Goal: Information Seeking & Learning: Learn about a topic

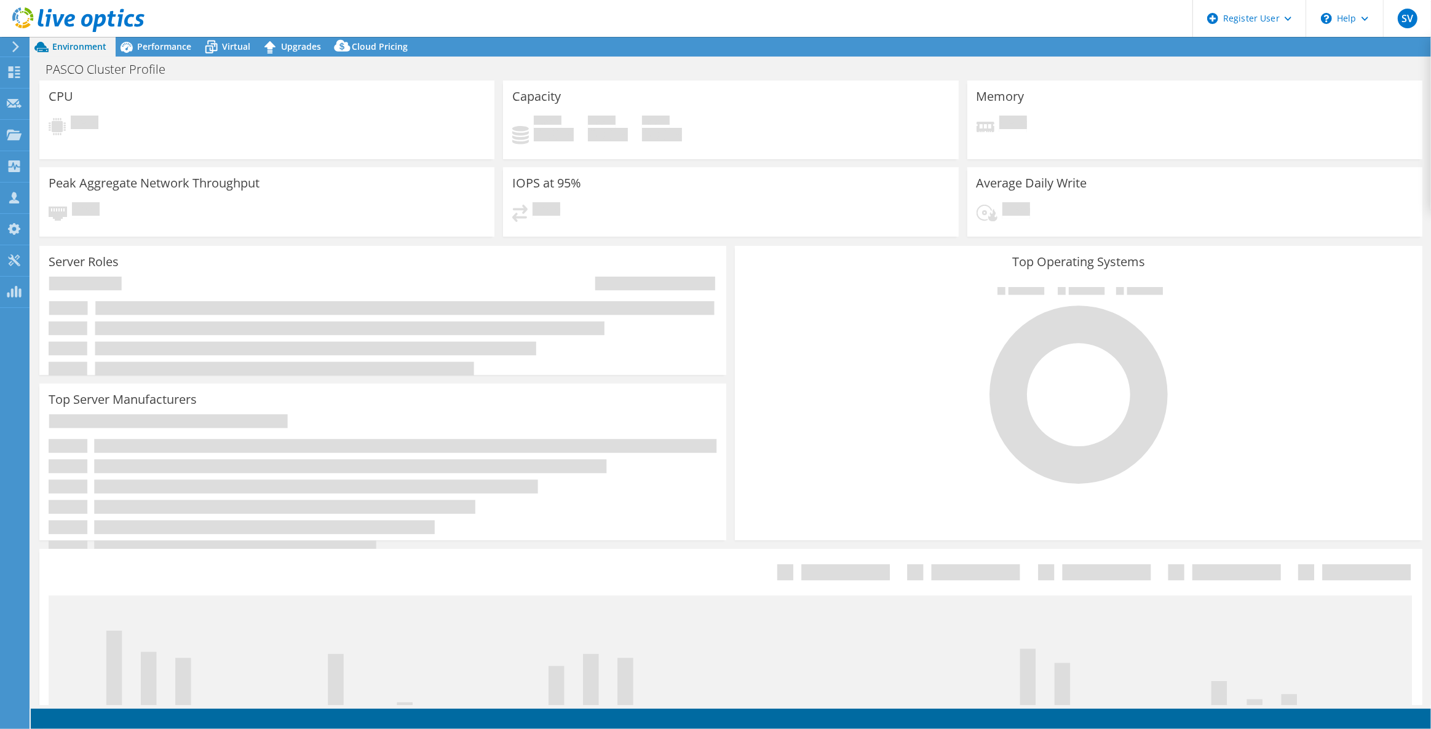
select select "USD"
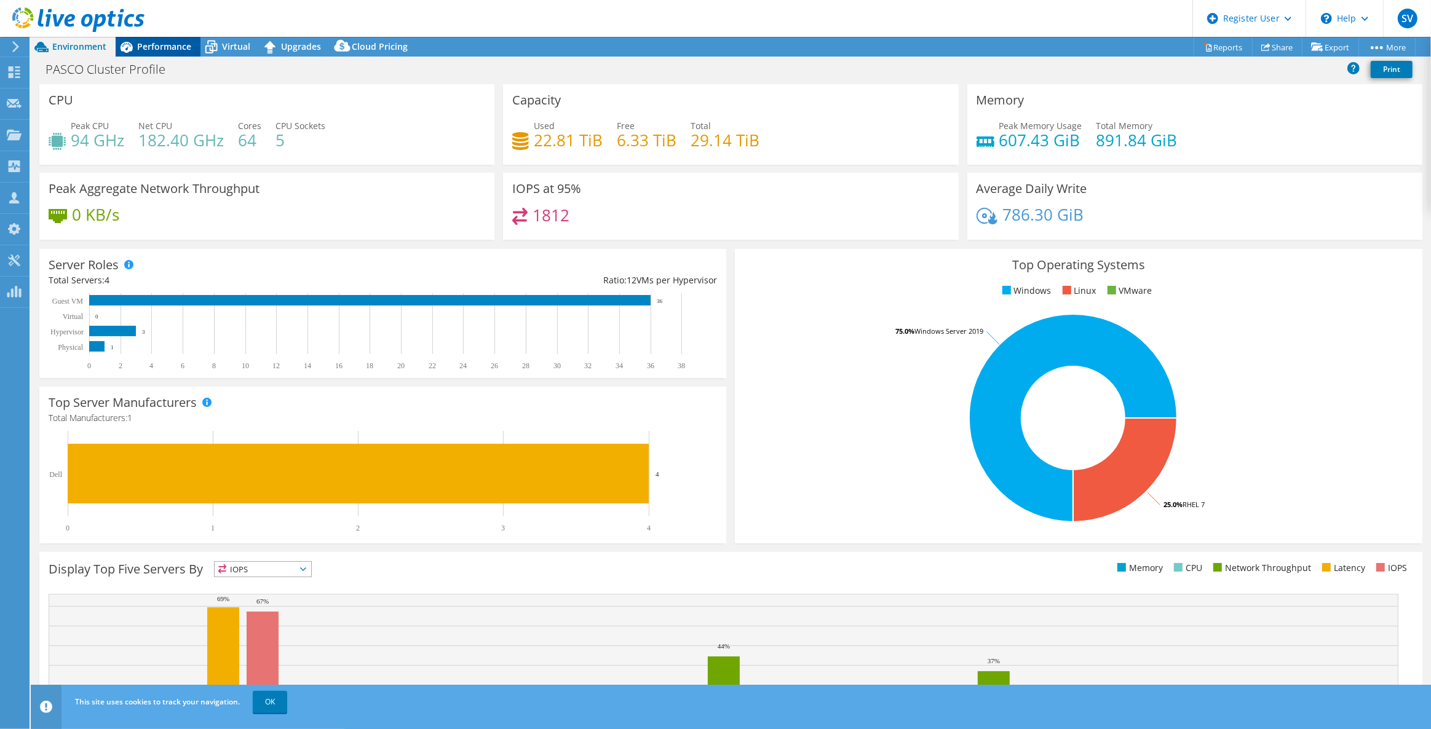
click at [137, 48] on span "Performance" at bounding box center [164, 47] width 54 height 12
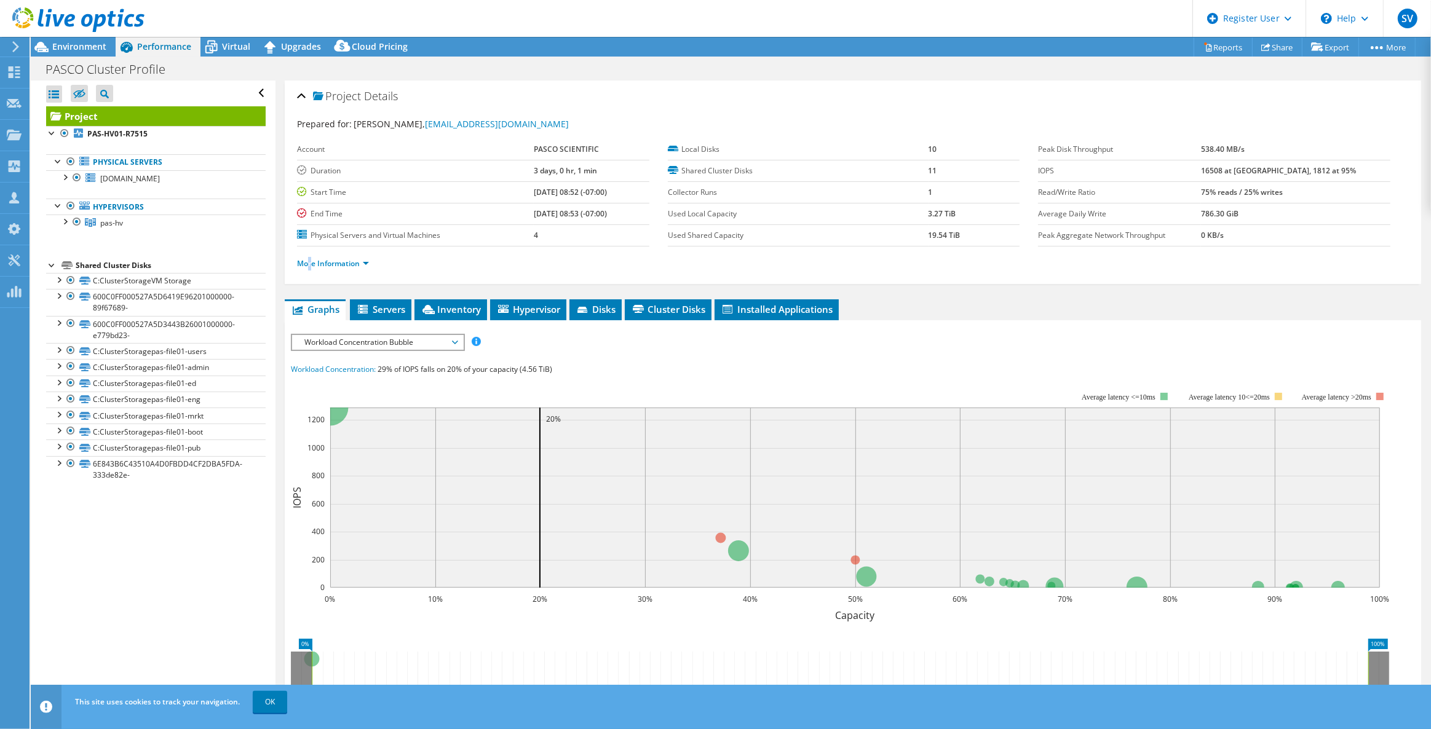
click at [310, 267] on li "More Information" at bounding box center [336, 264] width 79 height 14
click at [320, 258] on link "More Information" at bounding box center [333, 263] width 72 height 10
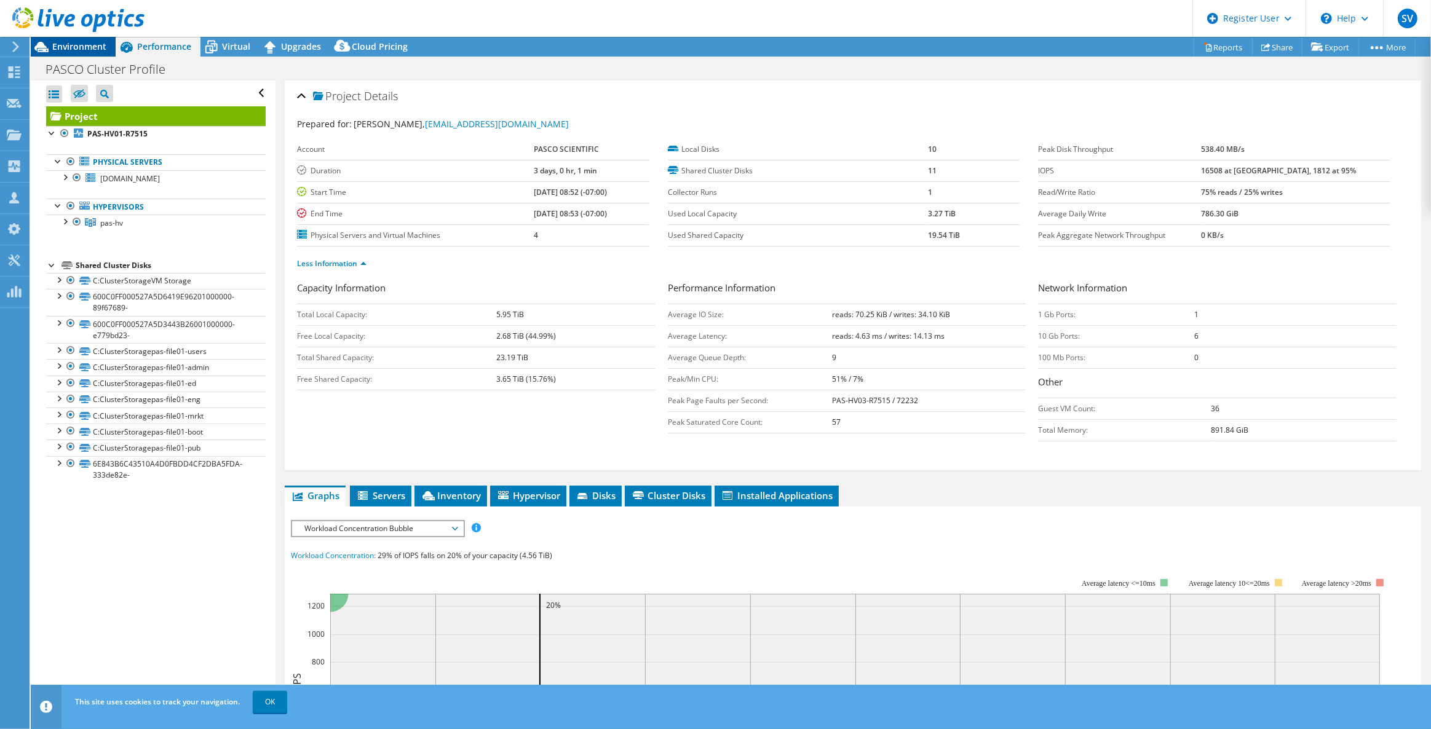
click at [51, 43] on icon at bounding box center [42, 47] width 22 height 22
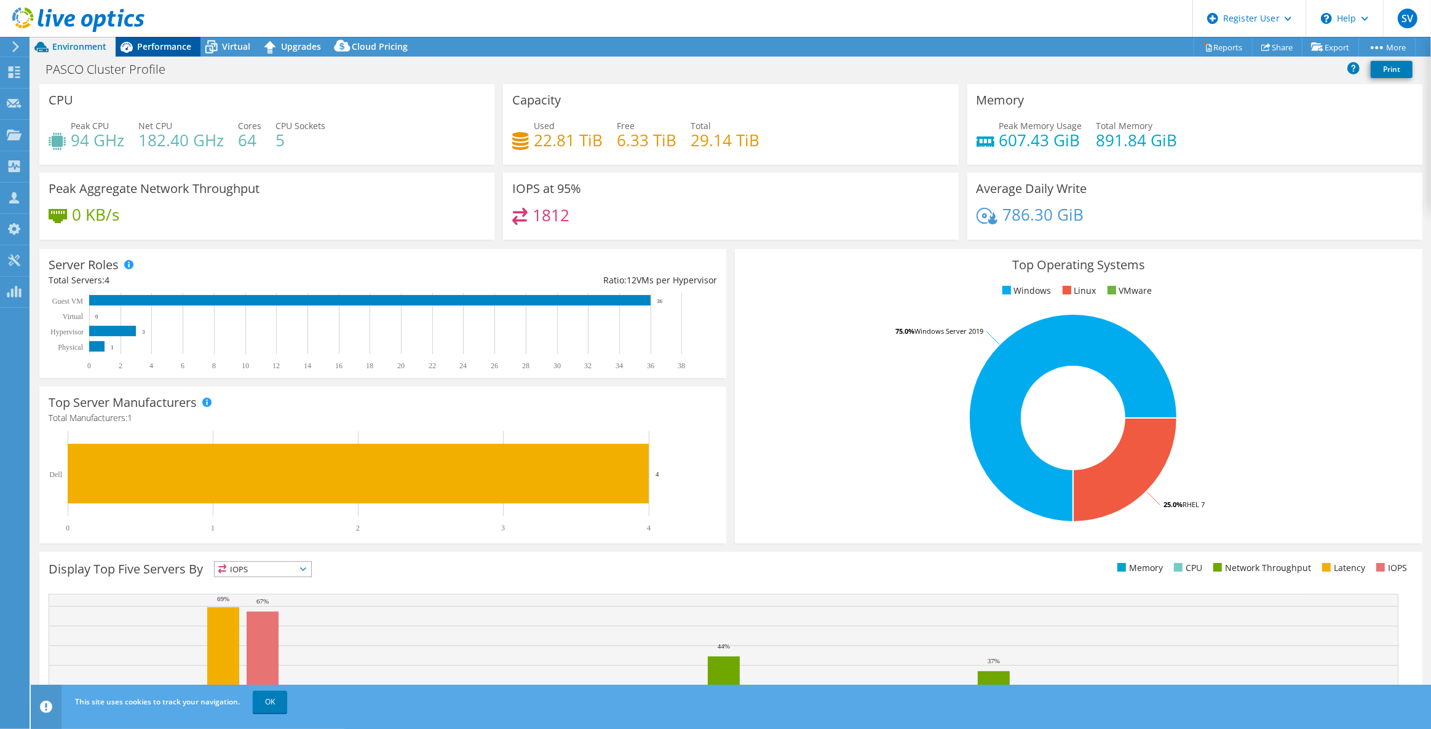
click at [172, 41] on span "Performance" at bounding box center [164, 47] width 54 height 12
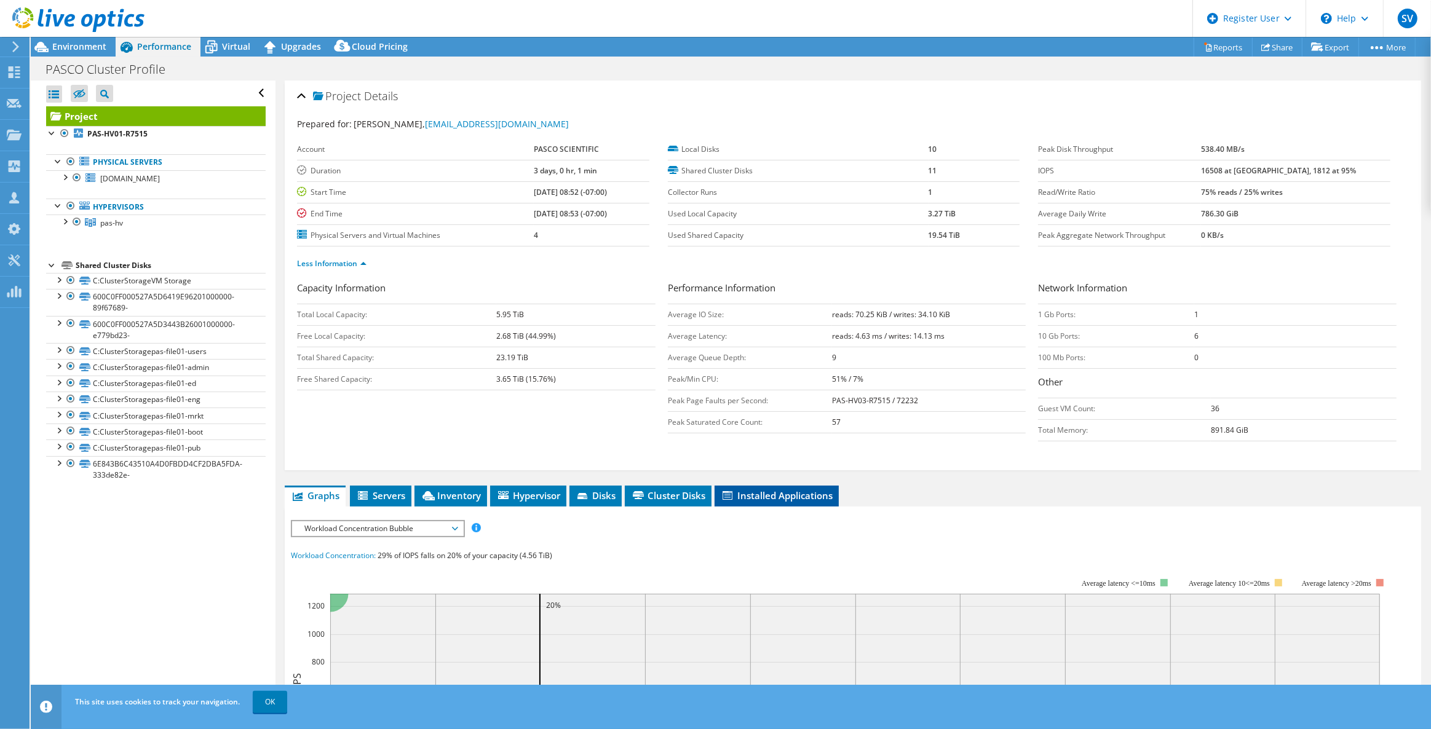
click at [740, 497] on span "Installed Applications" at bounding box center [776, 495] width 112 height 12
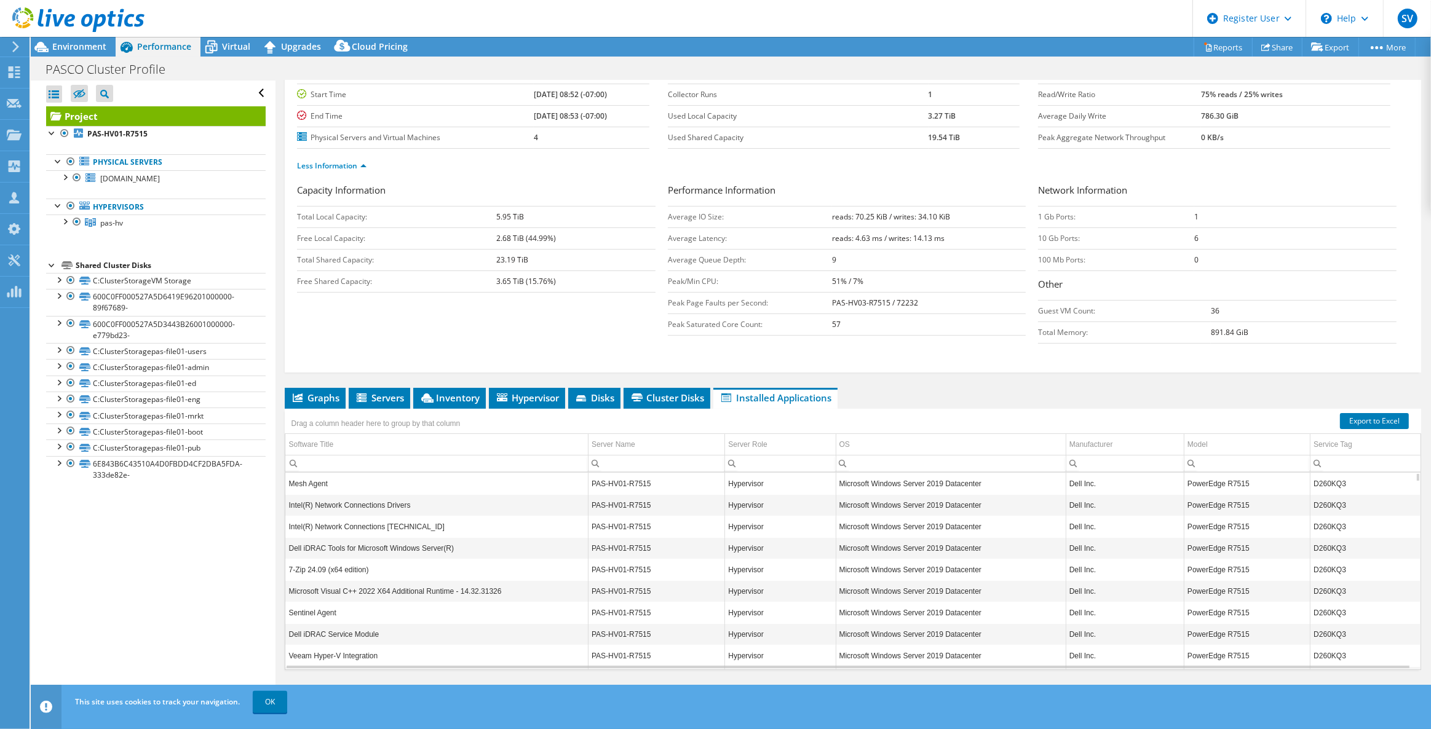
scroll to position [106, 0]
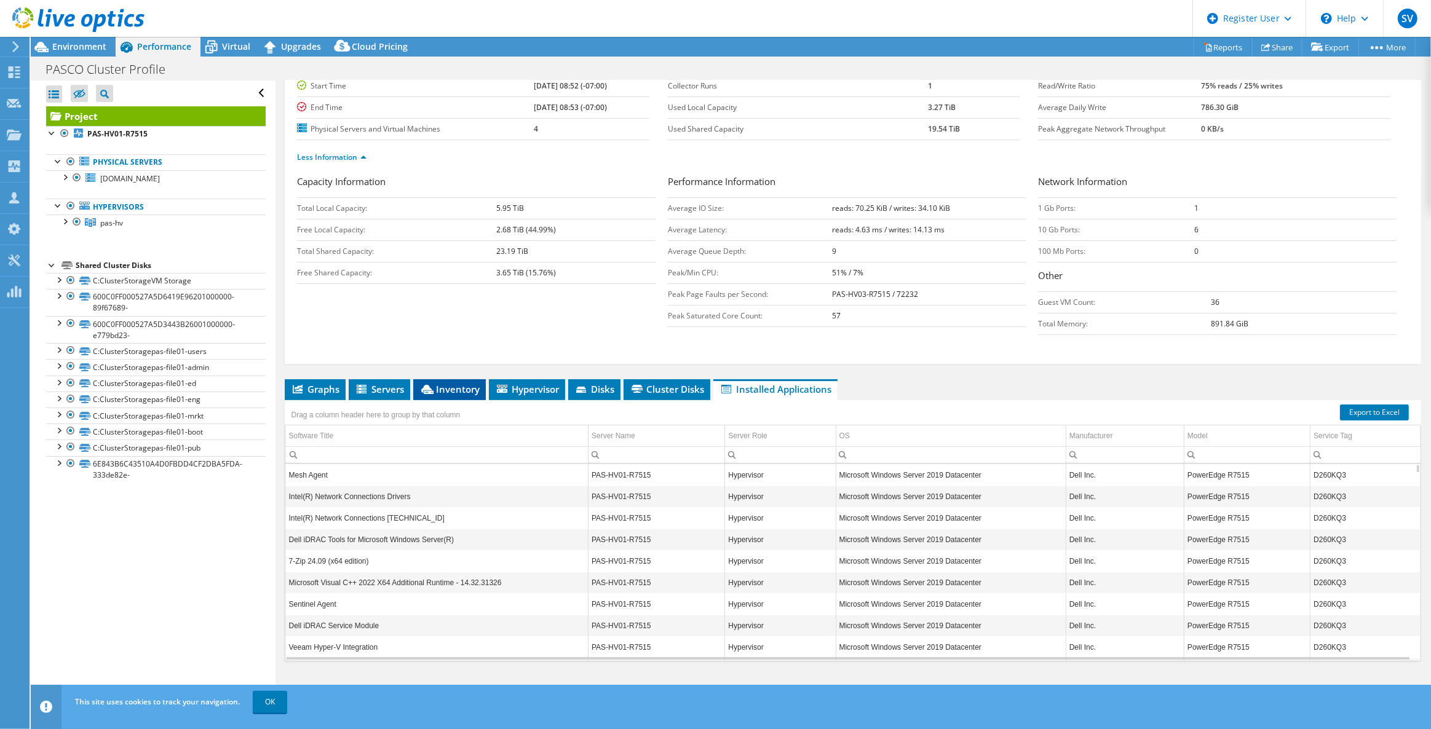
click at [452, 384] on span "Inventory" at bounding box center [449, 389] width 60 height 12
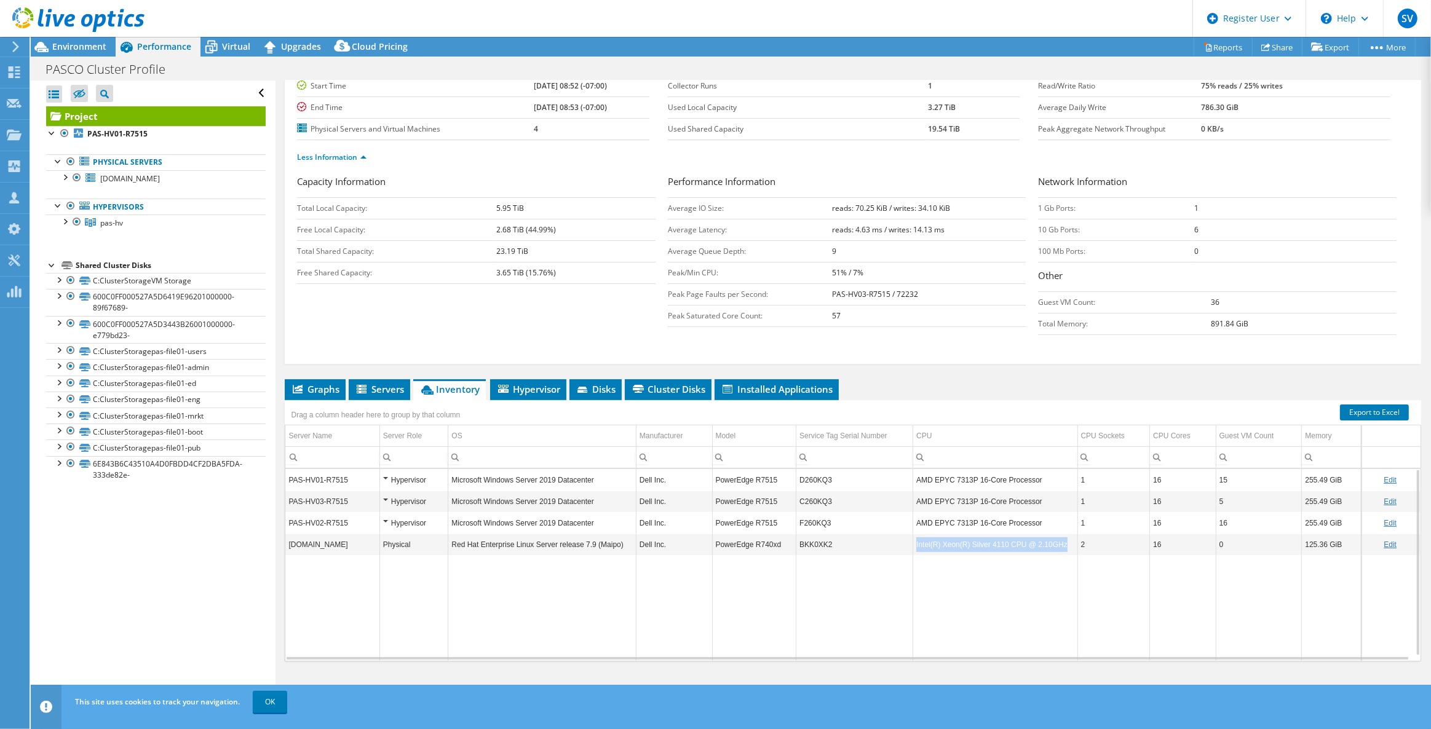
copy td "Intel(R) Xeon(R) Silver 4110 CPU @ 2.10GHz"
drag, startPoint x: 1053, startPoint y: 540, endPoint x: 912, endPoint y: 537, distance: 140.8
click at [913, 537] on td "Intel(R) Xeon(R) Silver 4110 CPU @ 2.10GHz" at bounding box center [995, 545] width 164 height 22
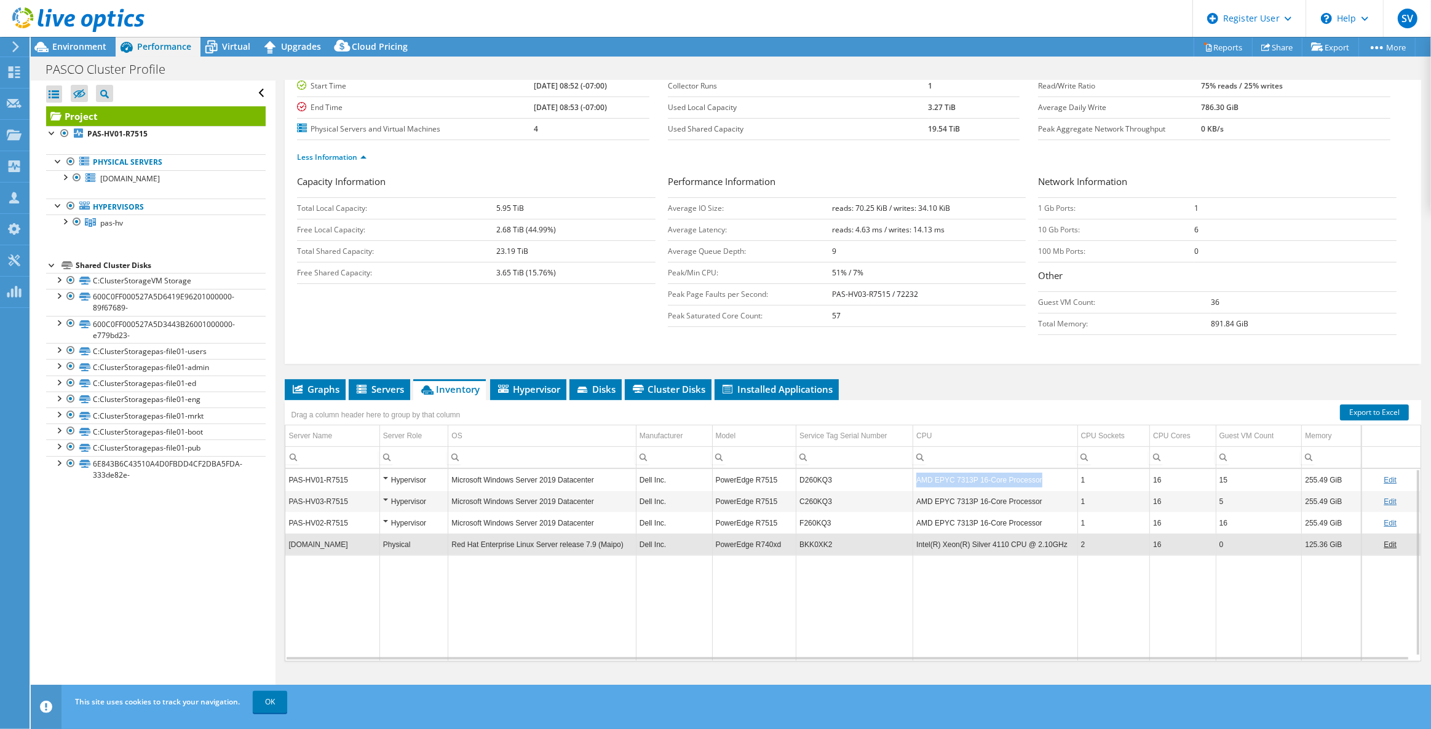
copy tr "AMD EPYC 7313P 16-Core Processor"
drag, startPoint x: 1033, startPoint y: 472, endPoint x: 891, endPoint y: 468, distance: 141.4
click at [891, 469] on tr "PAS-HV01-R7515 Hypervisor Microsoft Windows Server 2019 Datacenter Dell Inc. Po…" at bounding box center [852, 480] width 1135 height 22
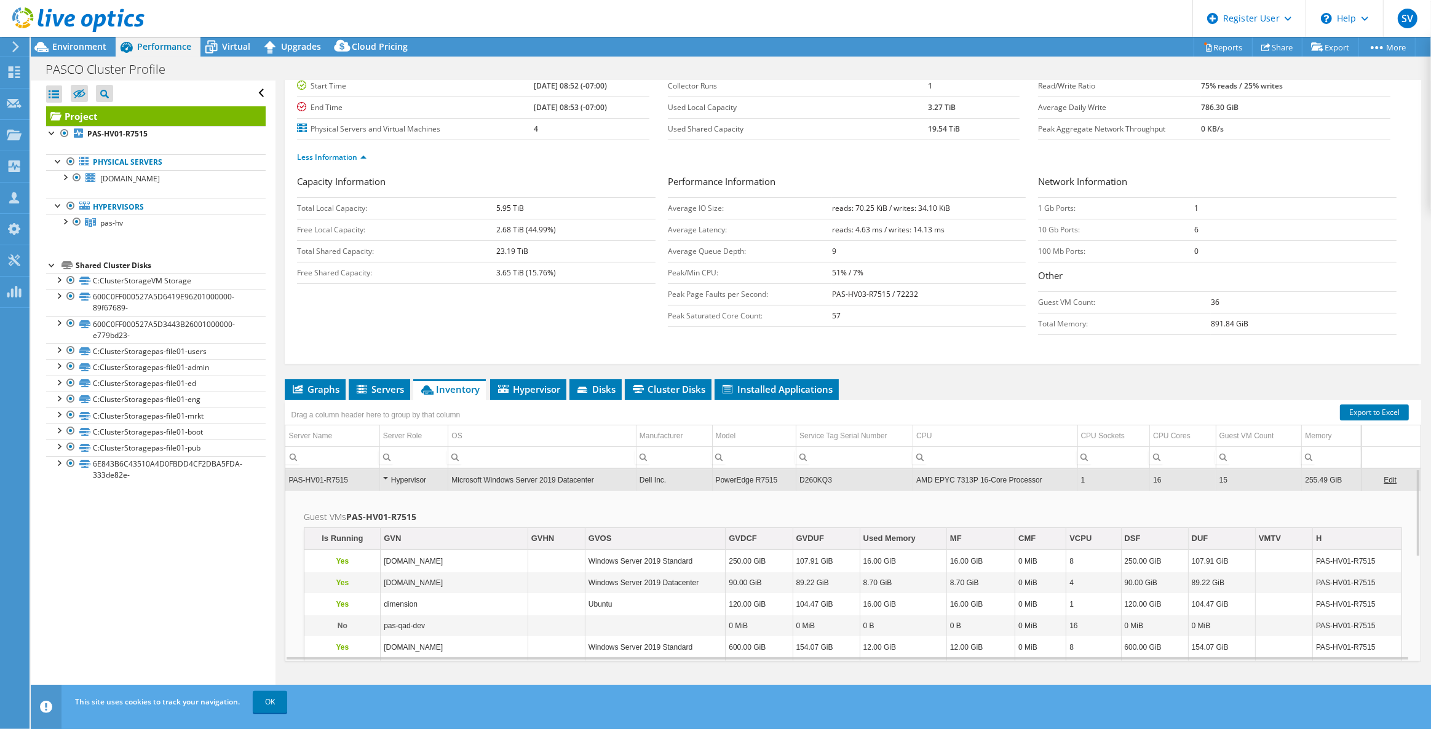
click at [62, 40] on div at bounding box center [72, 20] width 144 height 41
click at [58, 49] on span "Environment" at bounding box center [79, 47] width 54 height 12
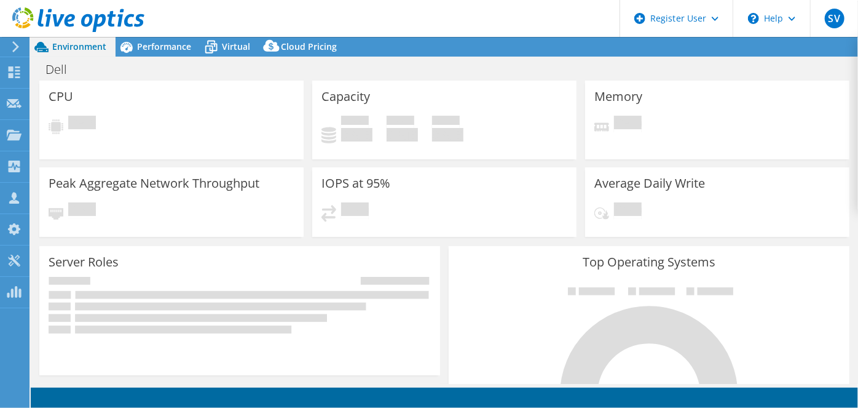
select select "USD"
